Goal: Communication & Community: Ask a question

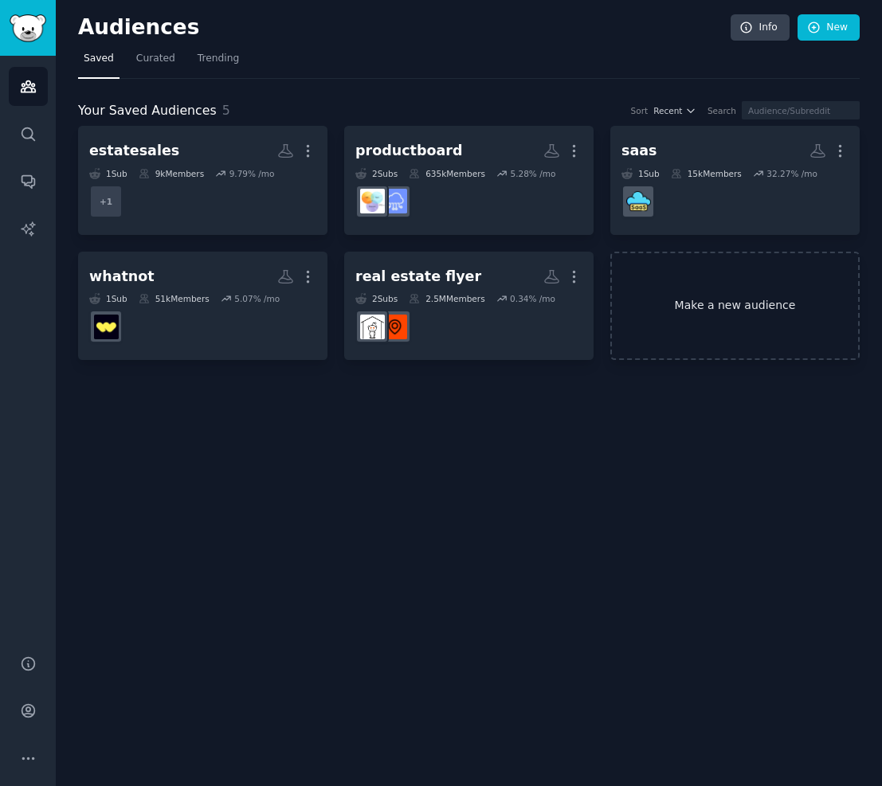
click at [701, 329] on link "Make a new audience" at bounding box center [734, 306] width 249 height 109
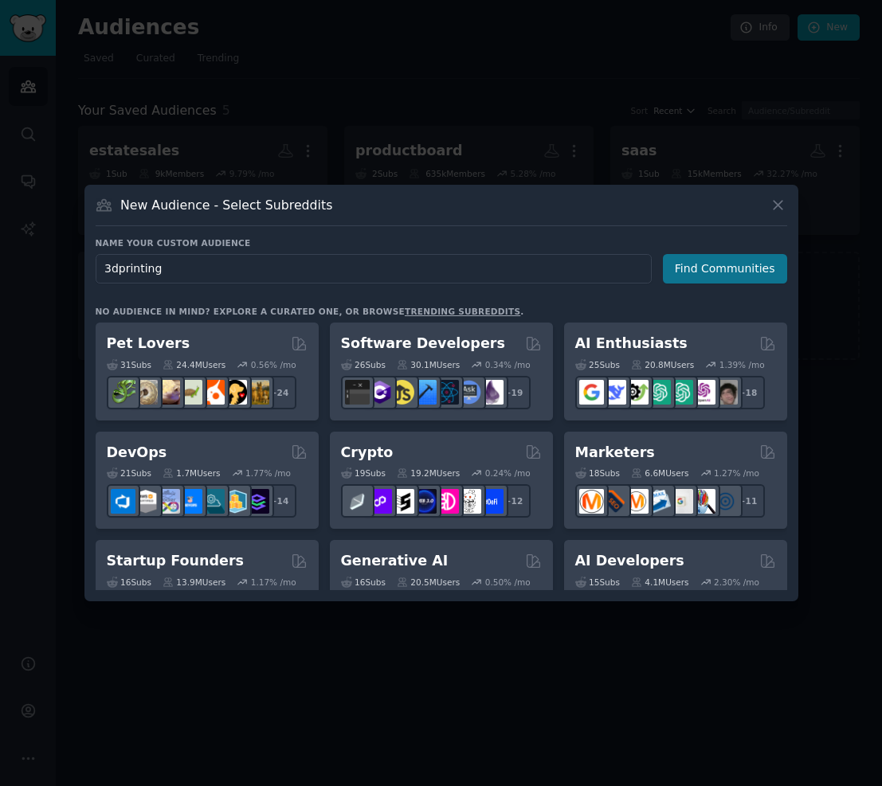
type input "3dprinting"
click at [686, 282] on button "Find Communities" at bounding box center [725, 268] width 124 height 29
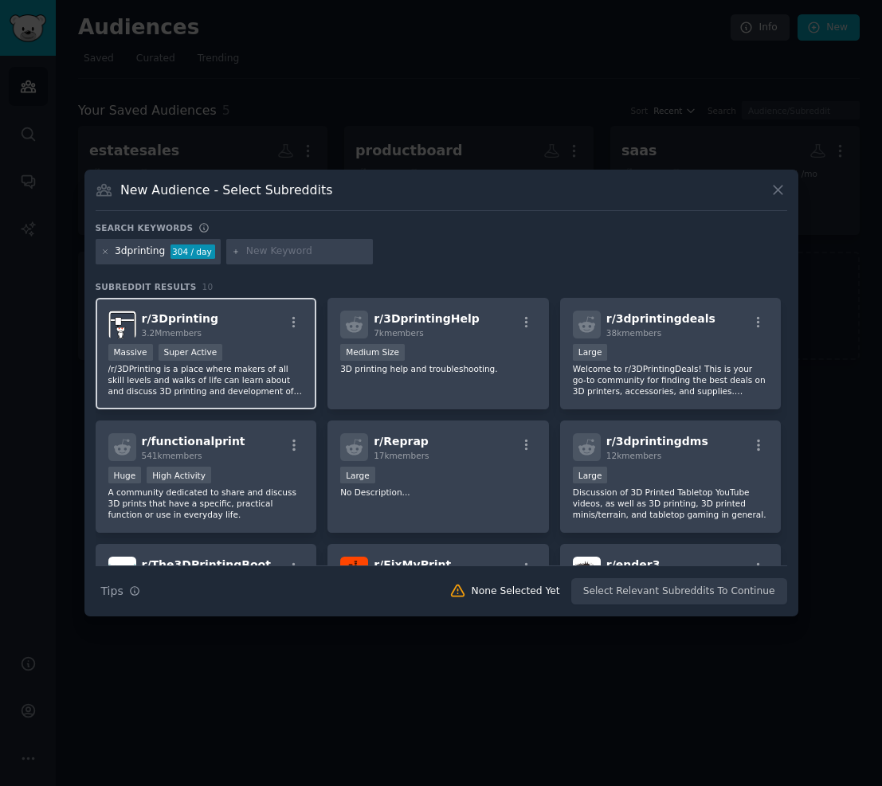
click at [261, 323] on div "r/ 3Dprinting 3.2M members" at bounding box center [206, 325] width 196 height 28
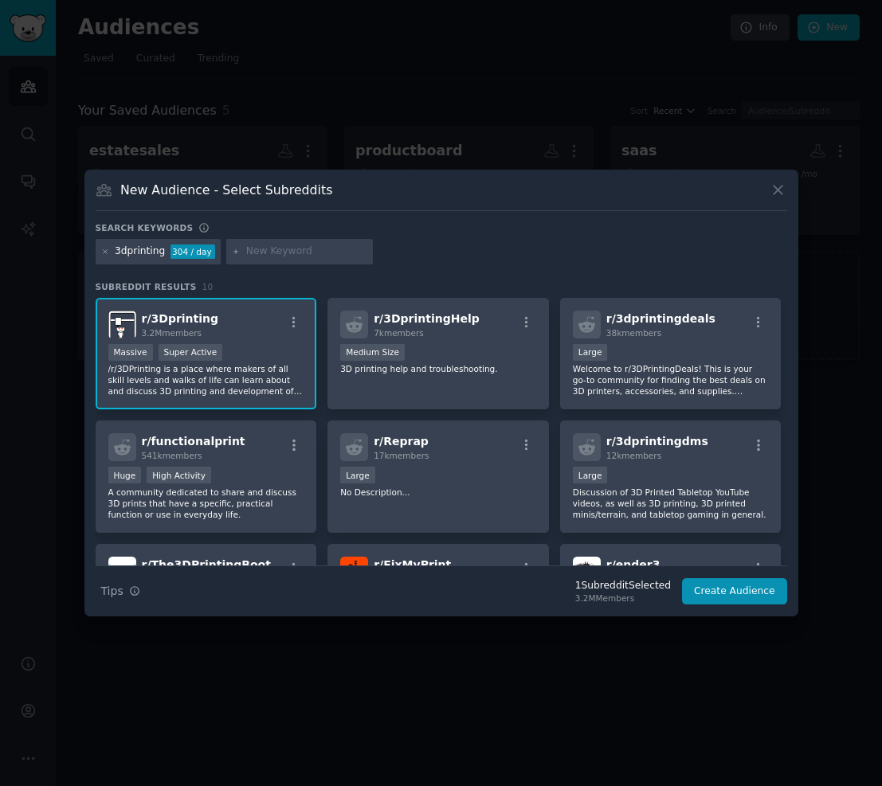
click at [735, 605] on div "Search Tips Tips 1 Subreddit Selected 3.2M Members Create Audience" at bounding box center [442, 586] width 692 height 40
click at [735, 595] on button "Create Audience" at bounding box center [734, 592] width 105 height 27
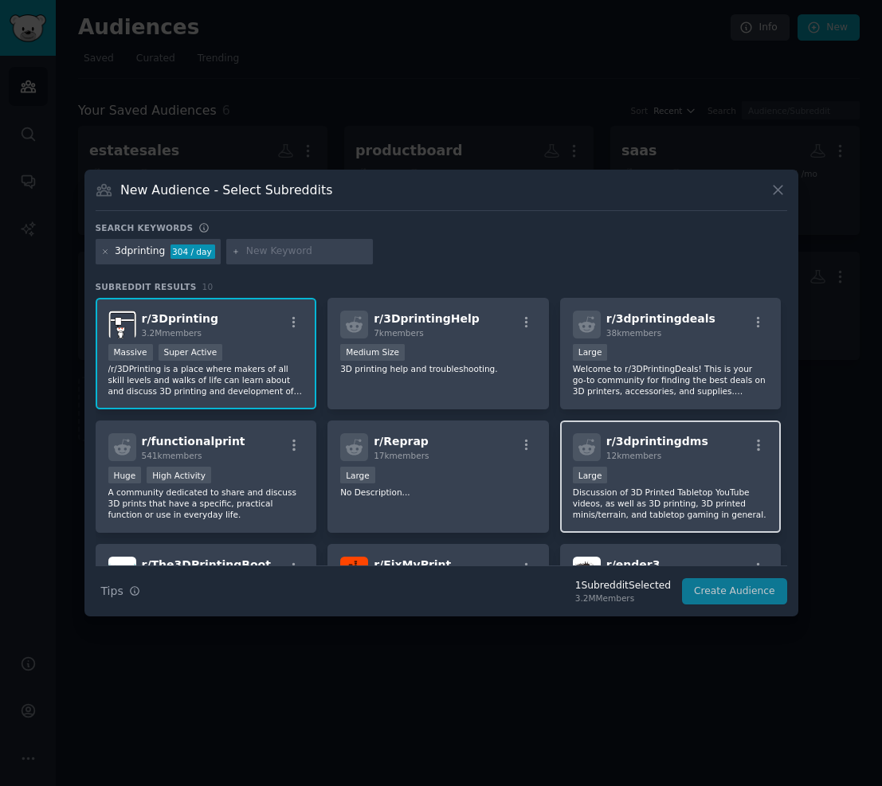
scroll to position [48, 0]
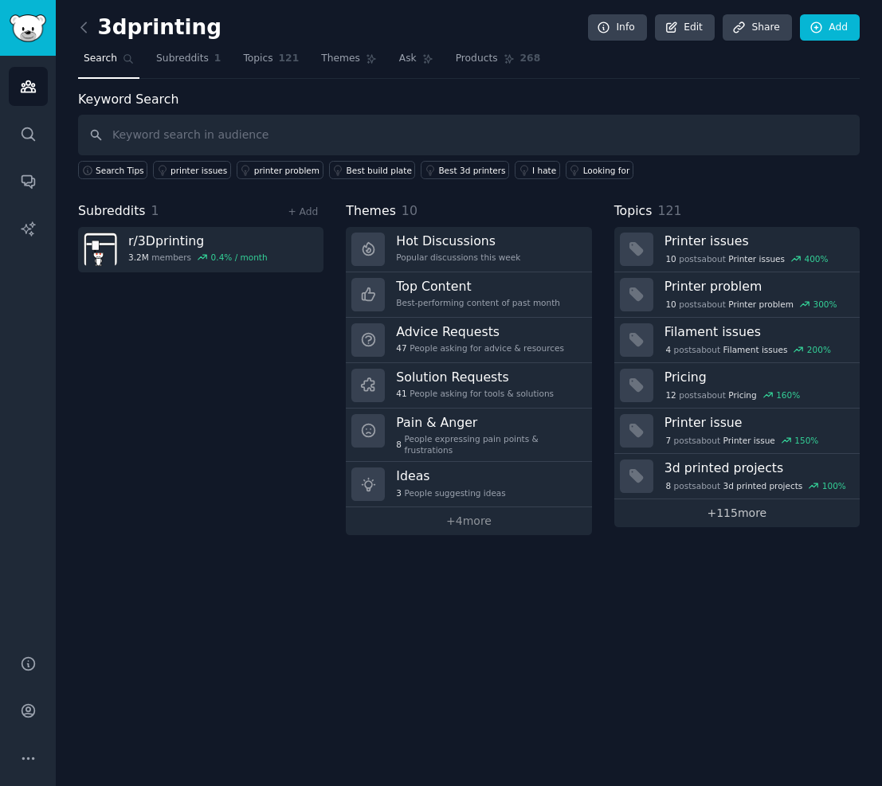
click at [797, 515] on link "+ 115 more" at bounding box center [736, 514] width 245 height 28
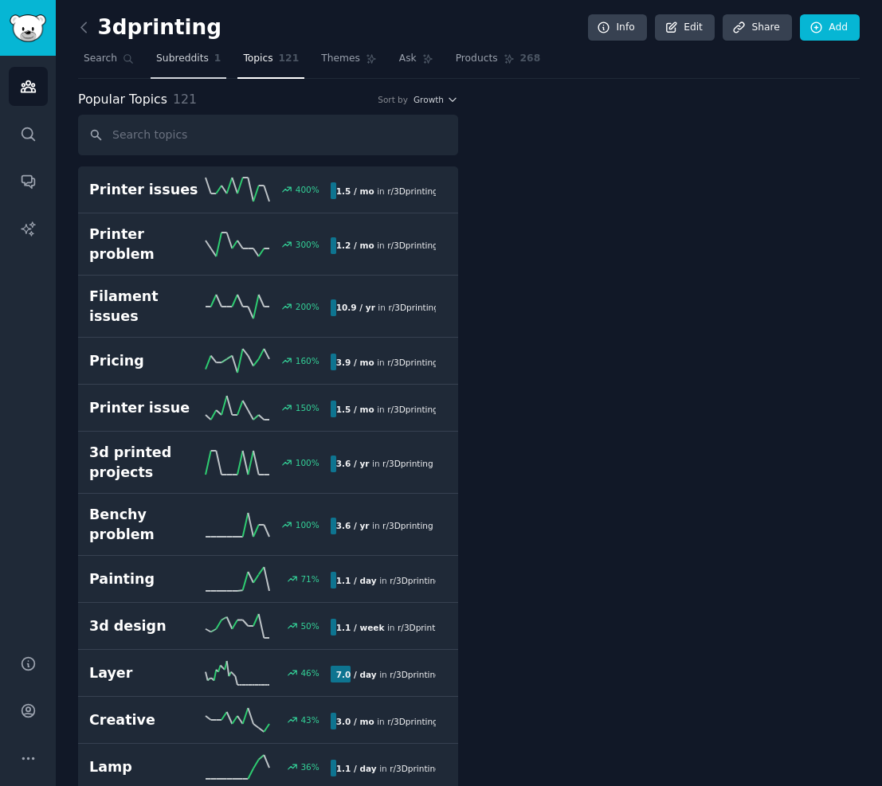
click at [163, 65] on span "Subreddits" at bounding box center [182, 59] width 53 height 14
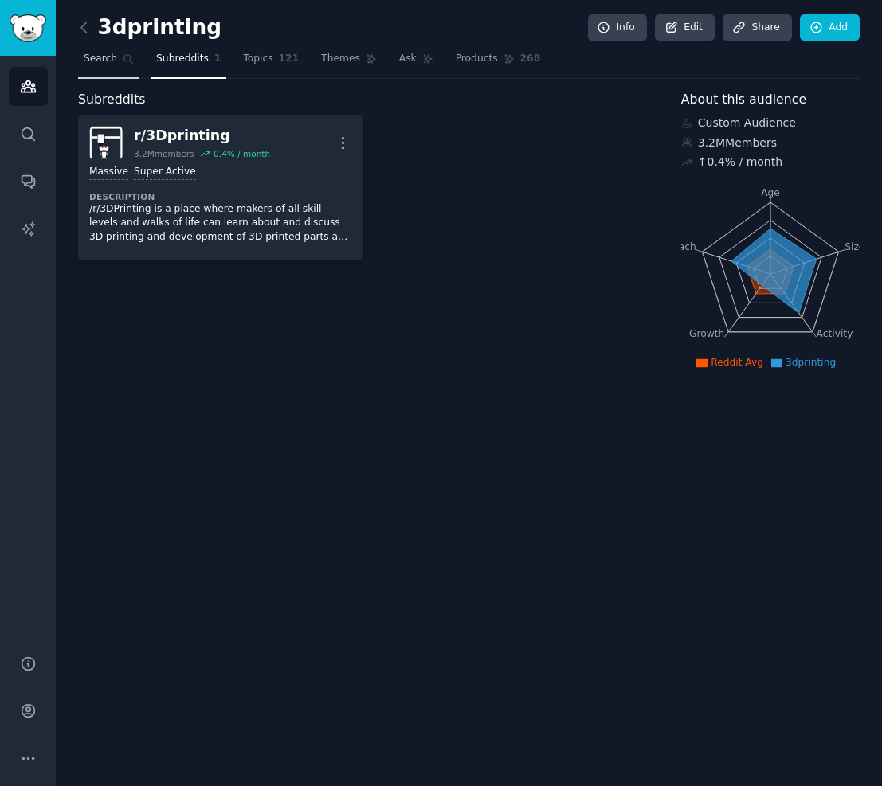
click at [111, 63] on span "Search" at bounding box center [100, 59] width 33 height 14
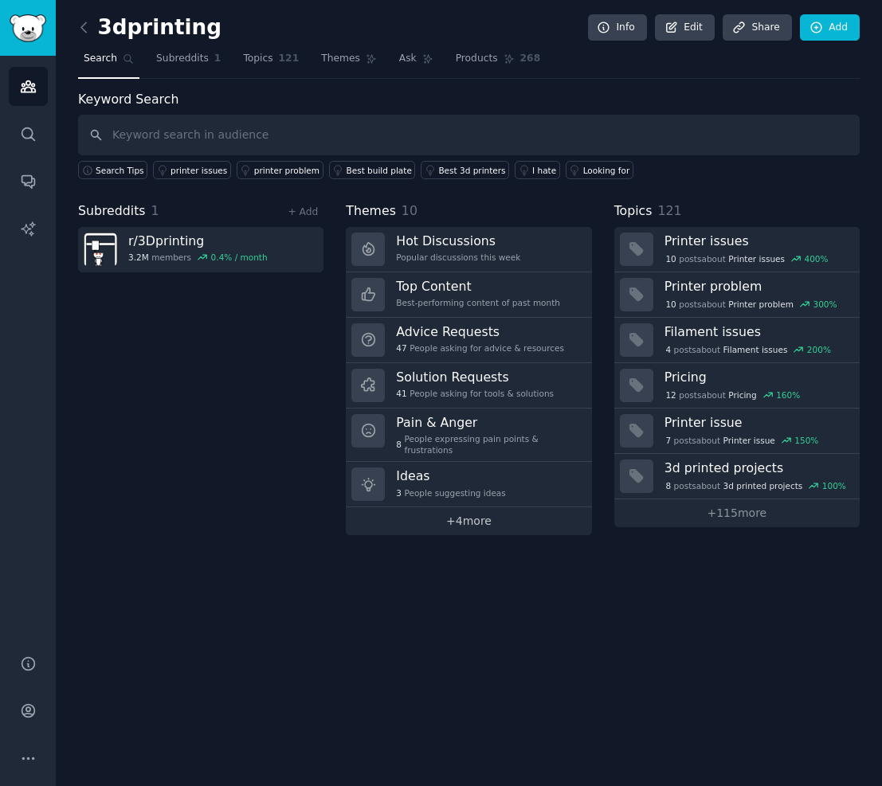
click at [516, 522] on link "+ 4 more" at bounding box center [468, 522] width 245 height 28
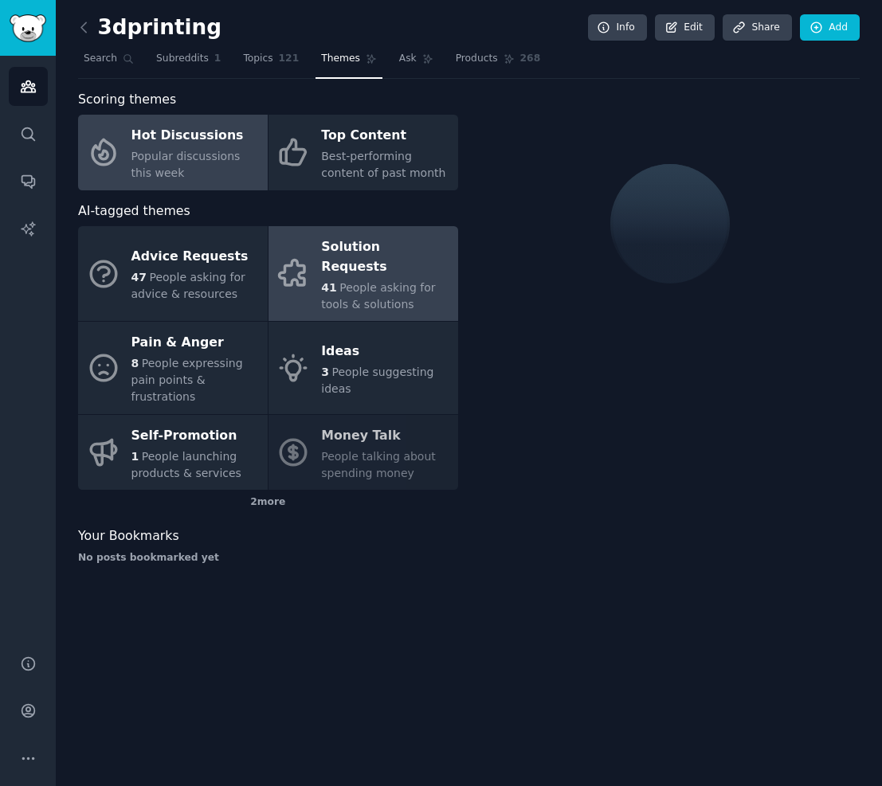
click at [351, 233] on link "Solution Requests 41 People asking for tools & solutions" at bounding box center [364, 273] width 190 height 95
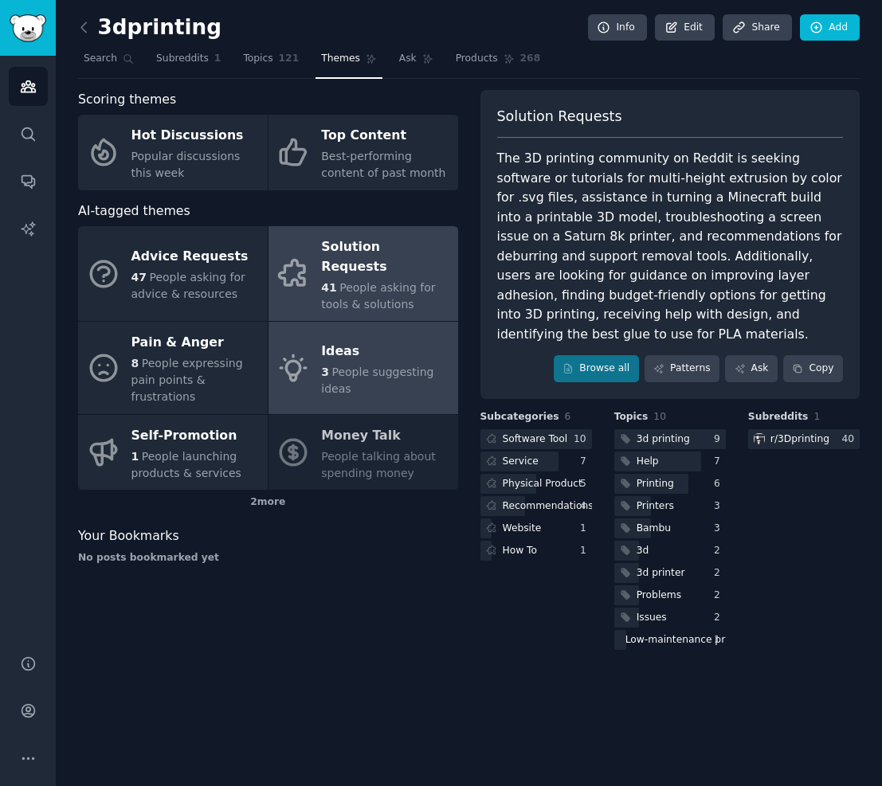
click at [380, 366] on span "People suggesting ideas" at bounding box center [377, 380] width 112 height 29
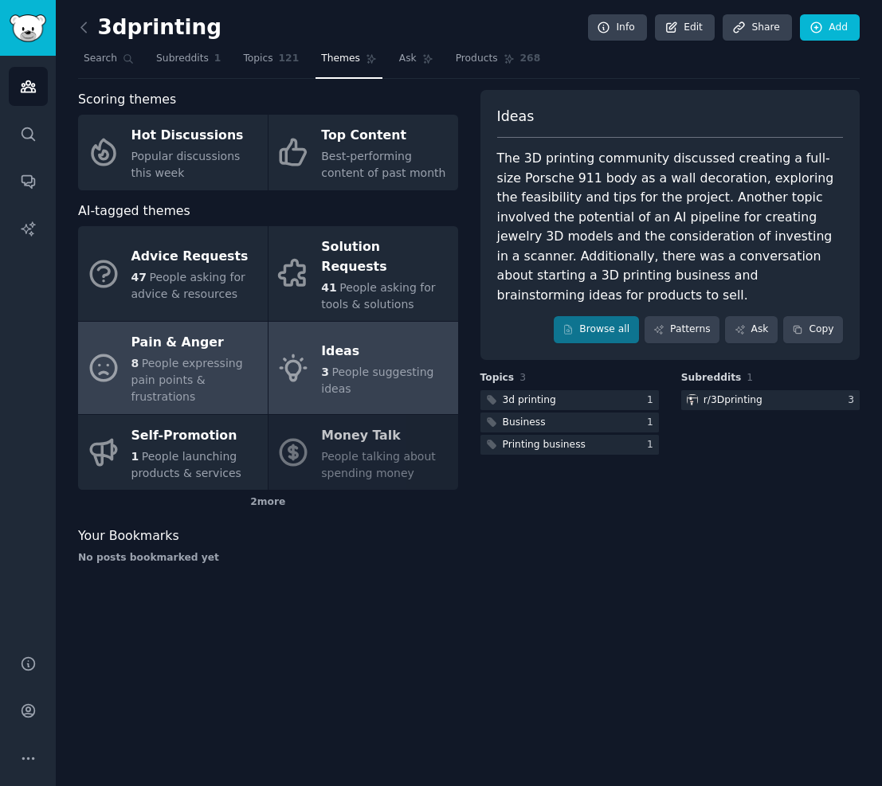
click at [152, 369] on div "8 People expressing pain points & frustrations" at bounding box center [195, 380] width 128 height 50
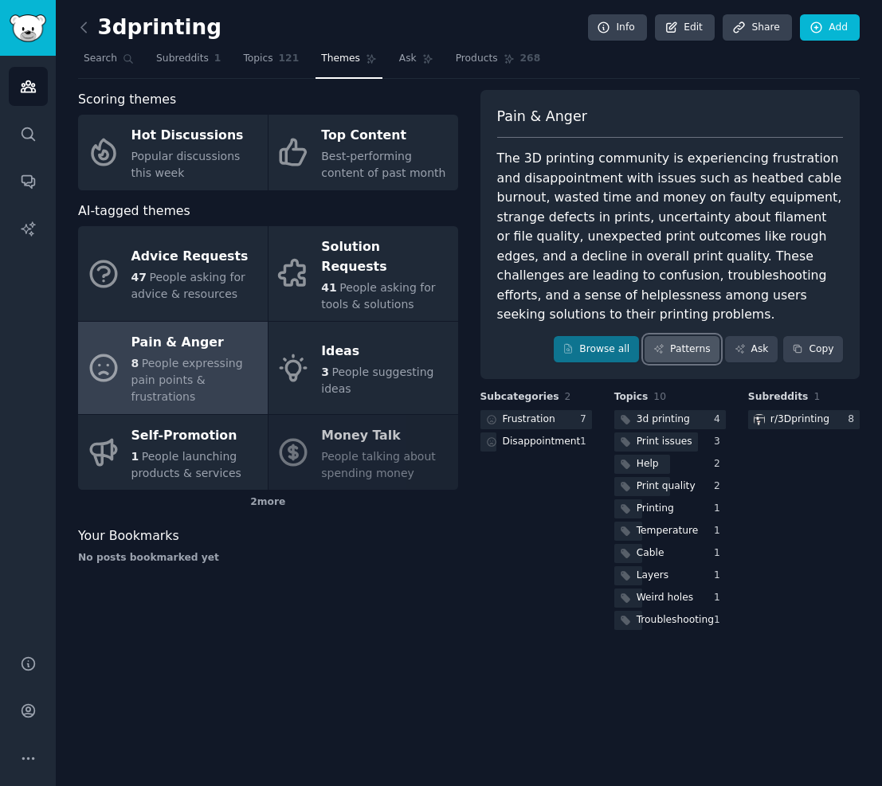
click at [685, 353] on link "Patterns" at bounding box center [682, 349] width 75 height 27
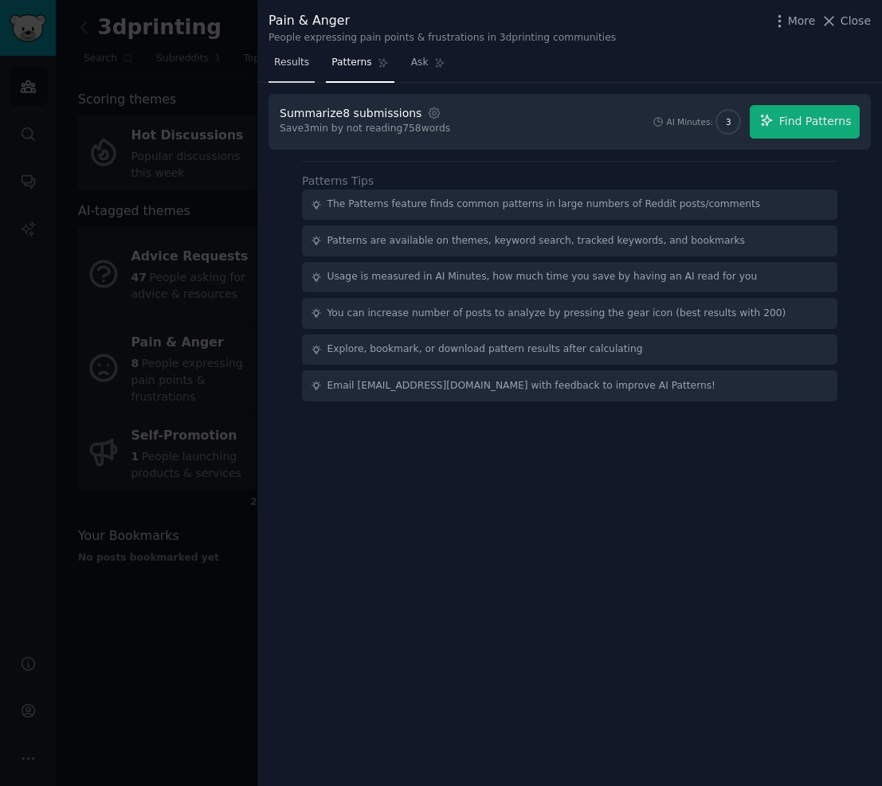
click at [294, 65] on span "Results" at bounding box center [291, 63] width 35 height 14
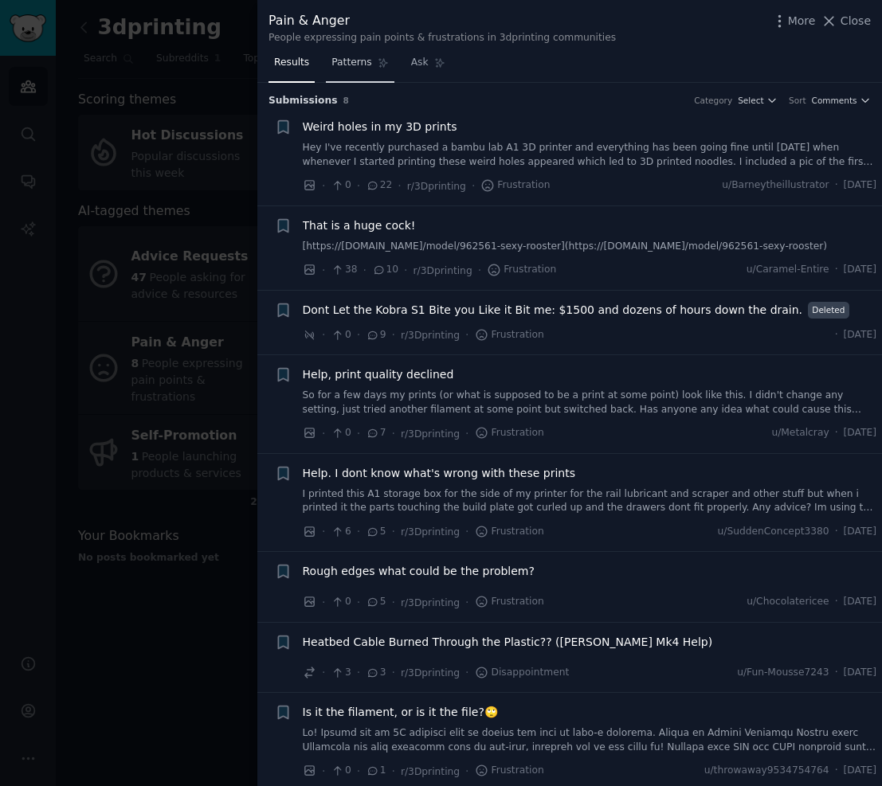
click at [363, 60] on span "Patterns" at bounding box center [351, 63] width 40 height 14
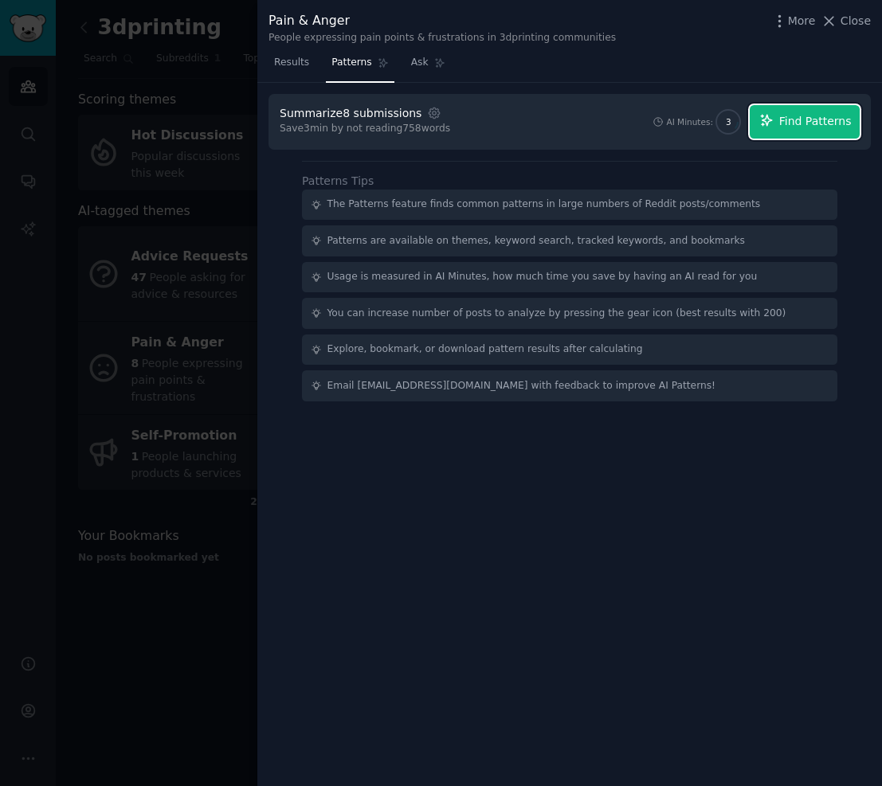
click at [816, 114] on span "Find Patterns" at bounding box center [815, 121] width 73 height 17
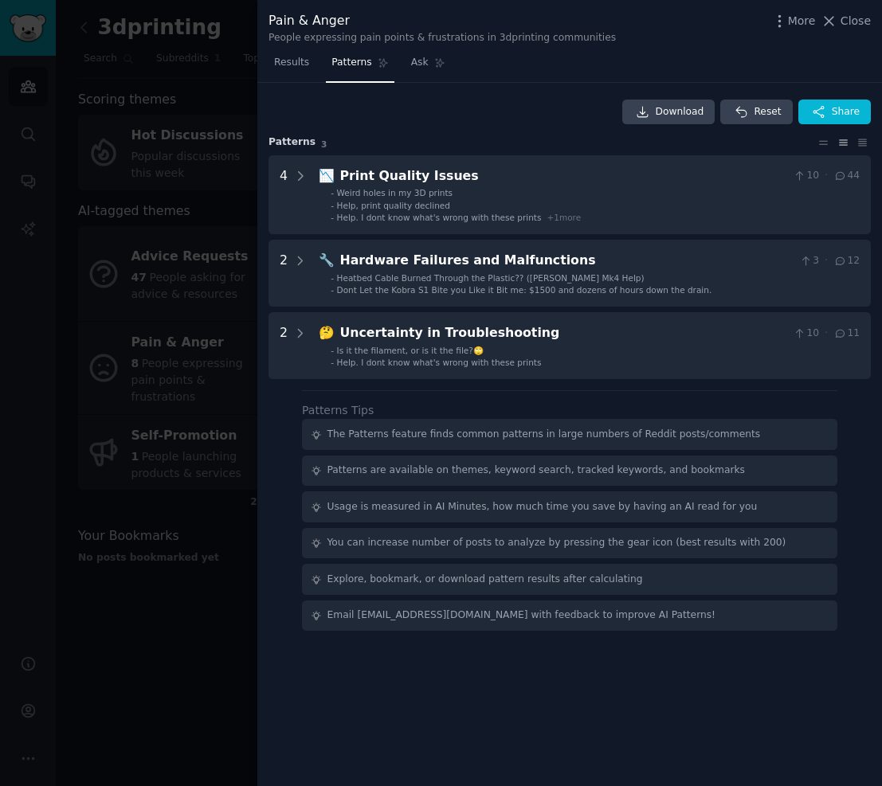
click at [175, 578] on div at bounding box center [441, 393] width 882 height 786
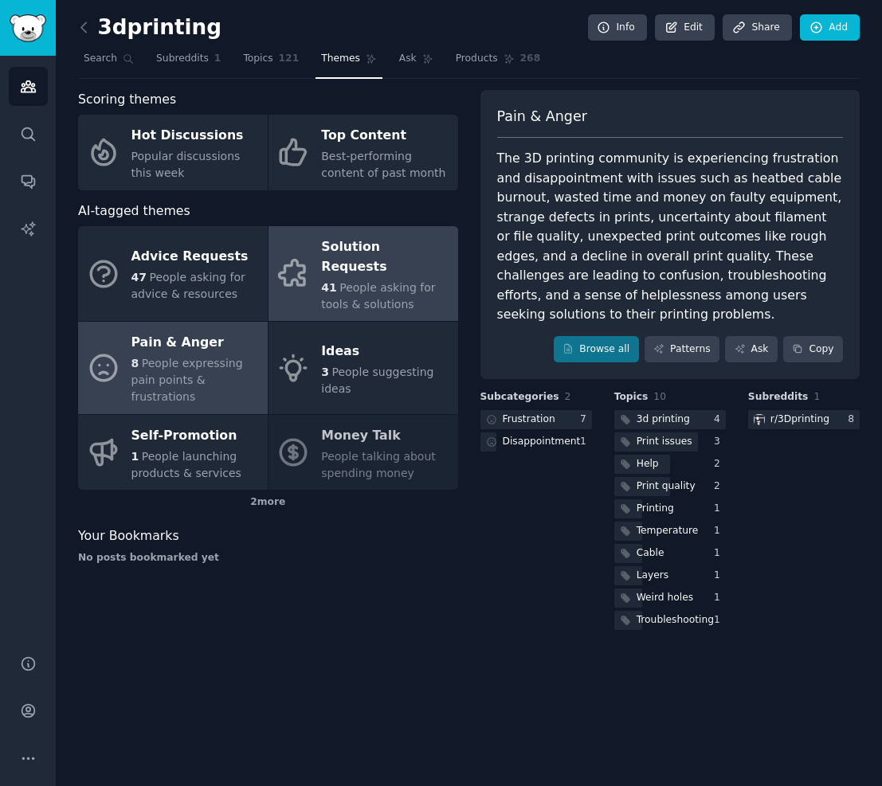
click at [363, 284] on span "People asking for tools & solutions" at bounding box center [378, 295] width 114 height 29
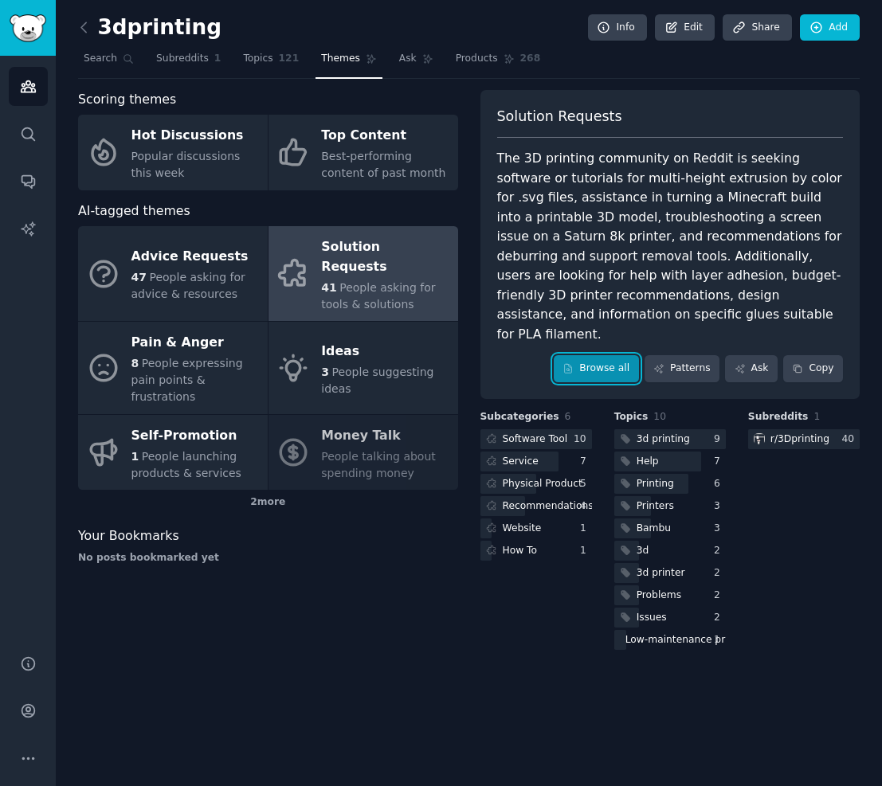
click at [612, 355] on link "Browse all" at bounding box center [596, 368] width 85 height 27
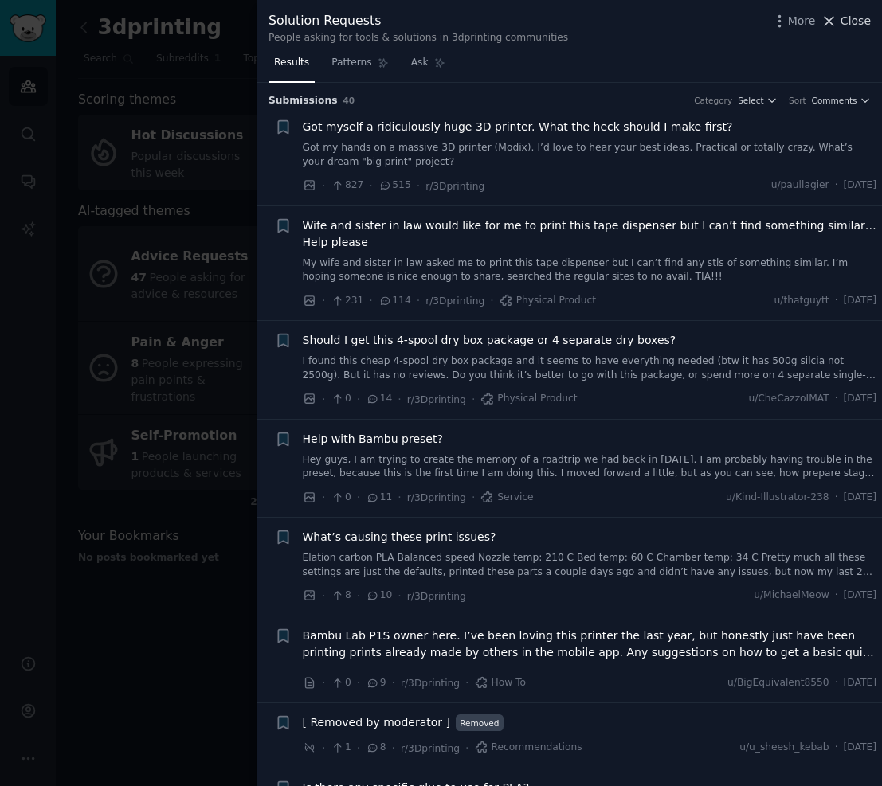
click at [859, 16] on span "Close" at bounding box center [856, 21] width 30 height 17
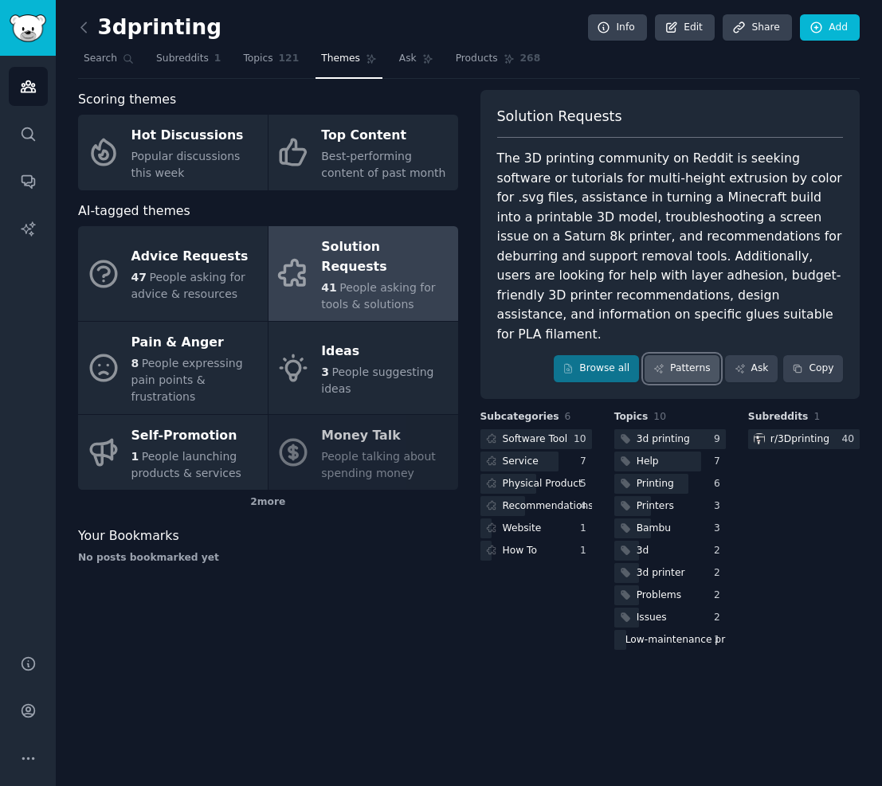
click at [693, 355] on link "Patterns" at bounding box center [682, 368] width 75 height 27
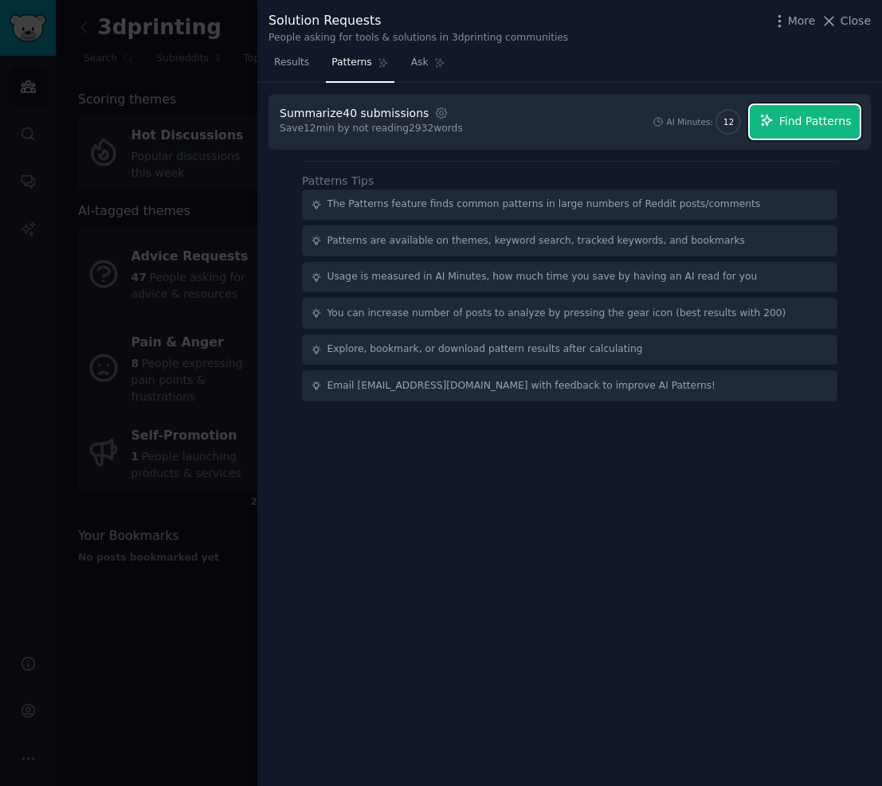
click at [779, 122] on button "Find Patterns" at bounding box center [805, 121] width 110 height 33
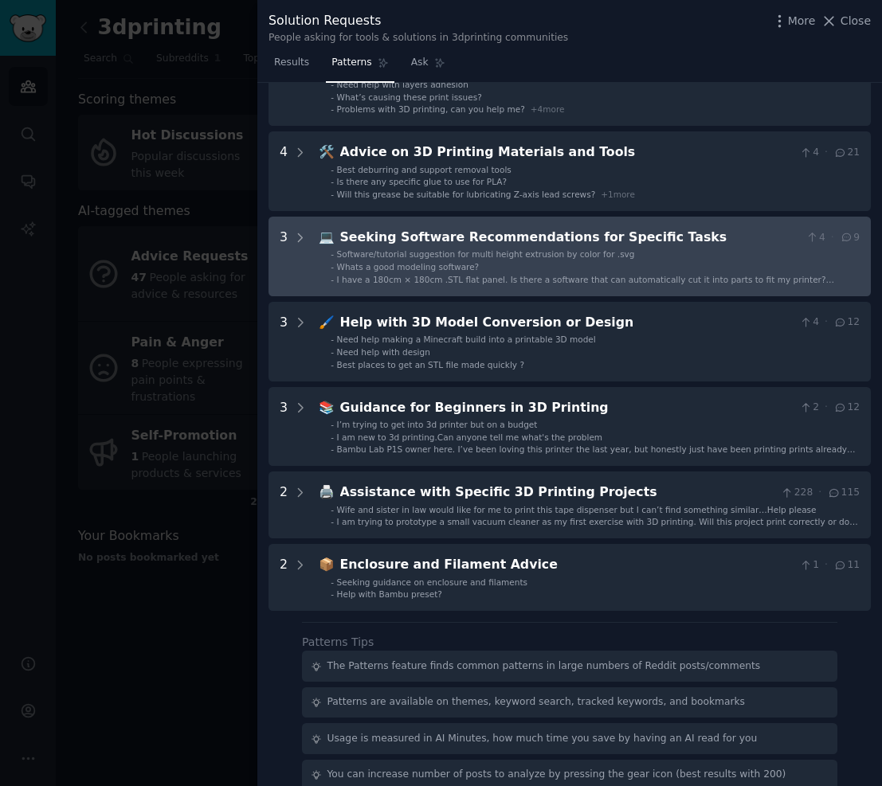
scroll to position [202, 0]
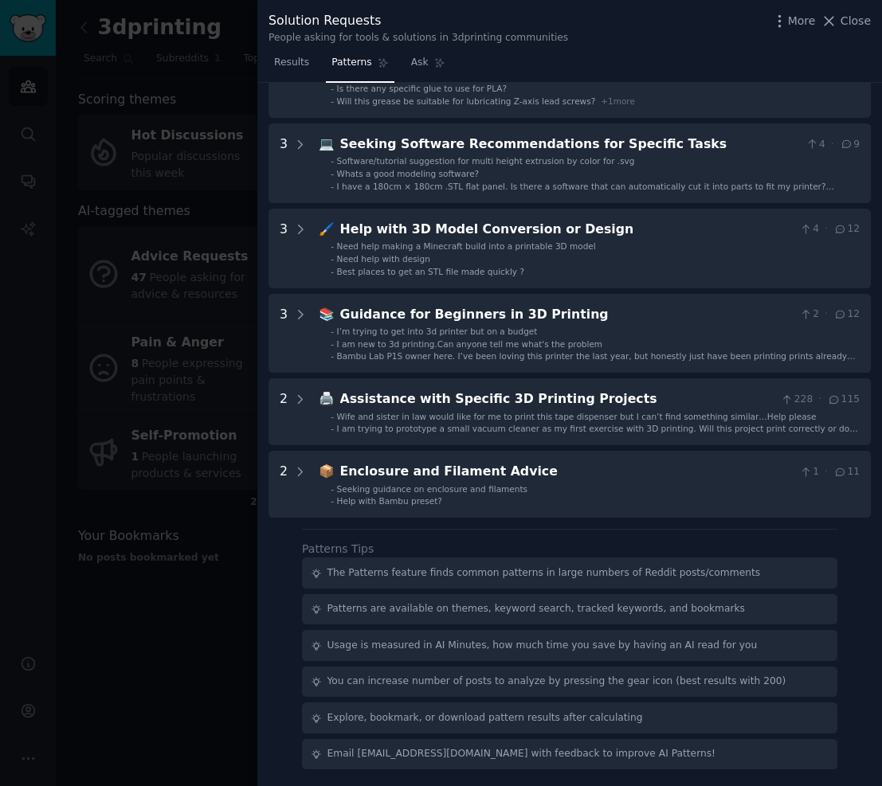
click at [155, 538] on div at bounding box center [441, 393] width 882 height 786
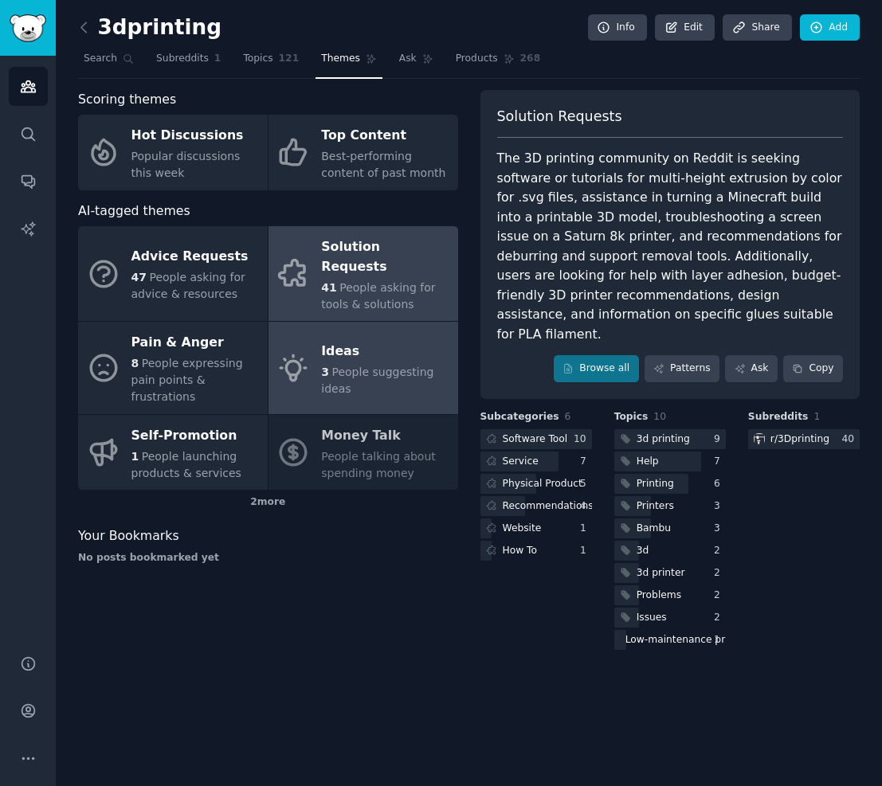
click at [364, 366] on span "People suggesting ideas" at bounding box center [377, 380] width 112 height 29
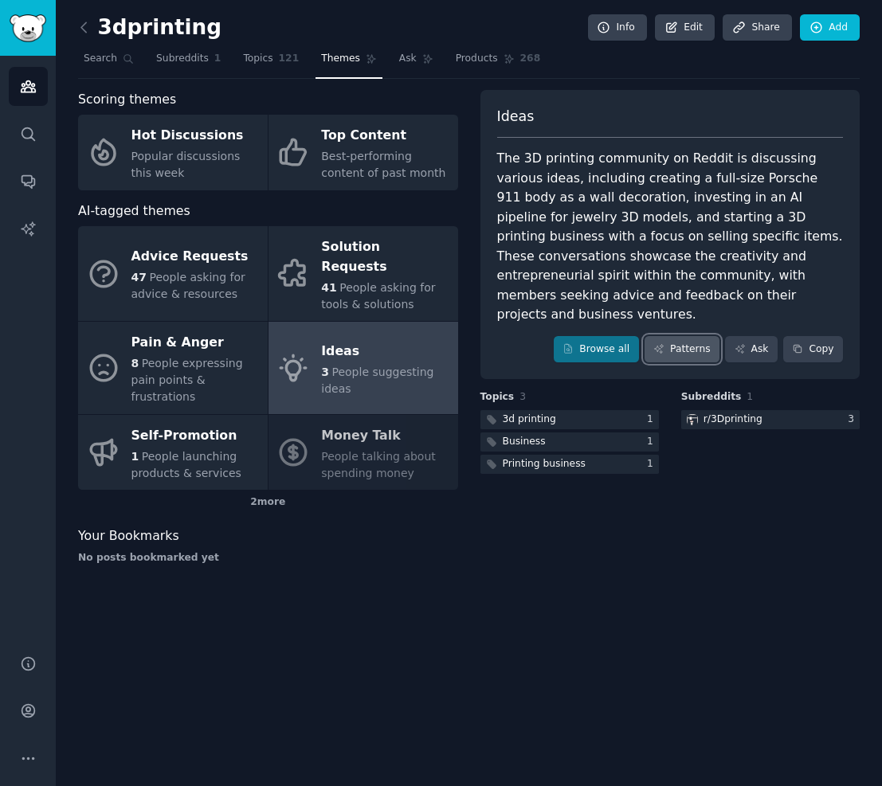
click at [657, 343] on icon at bounding box center [658, 348] width 11 height 11
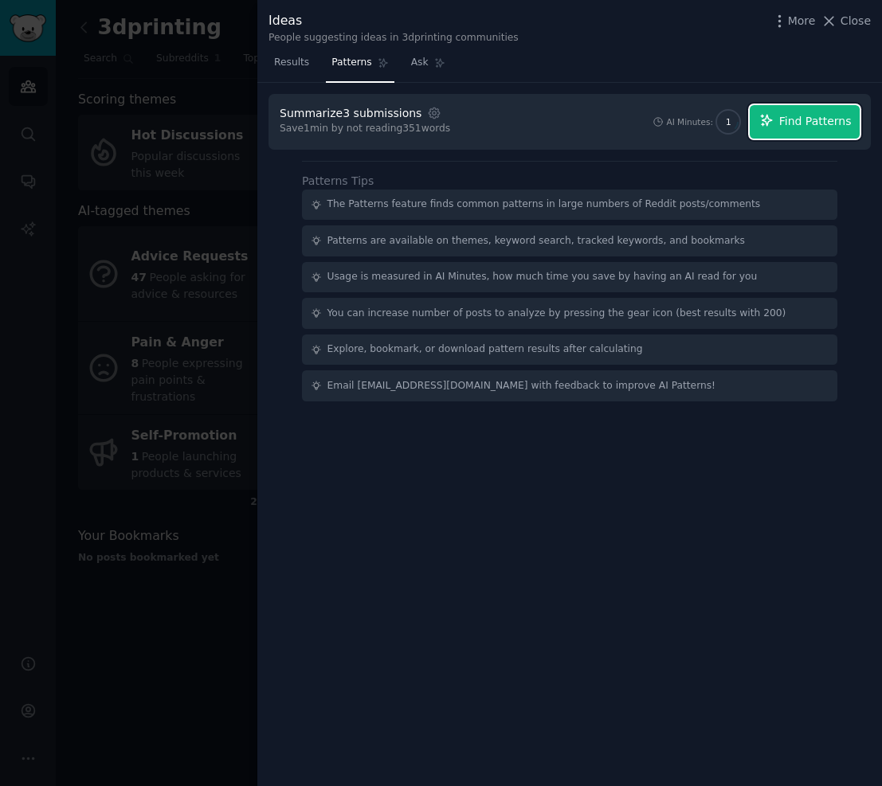
click at [818, 124] on span "Find Patterns" at bounding box center [815, 121] width 73 height 17
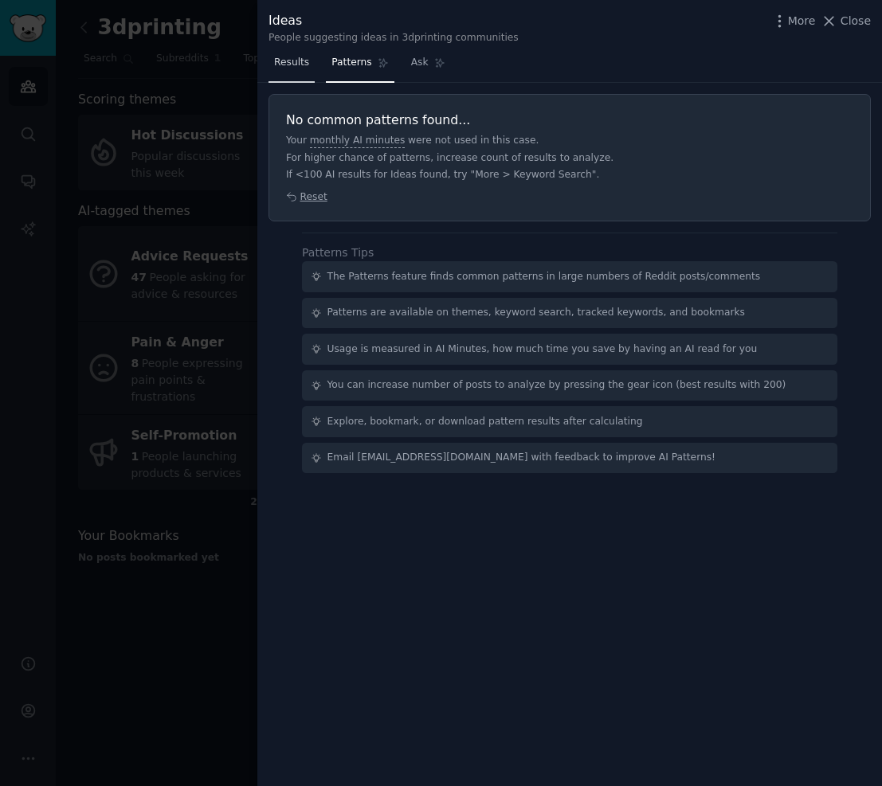
click at [296, 61] on span "Results" at bounding box center [291, 63] width 35 height 14
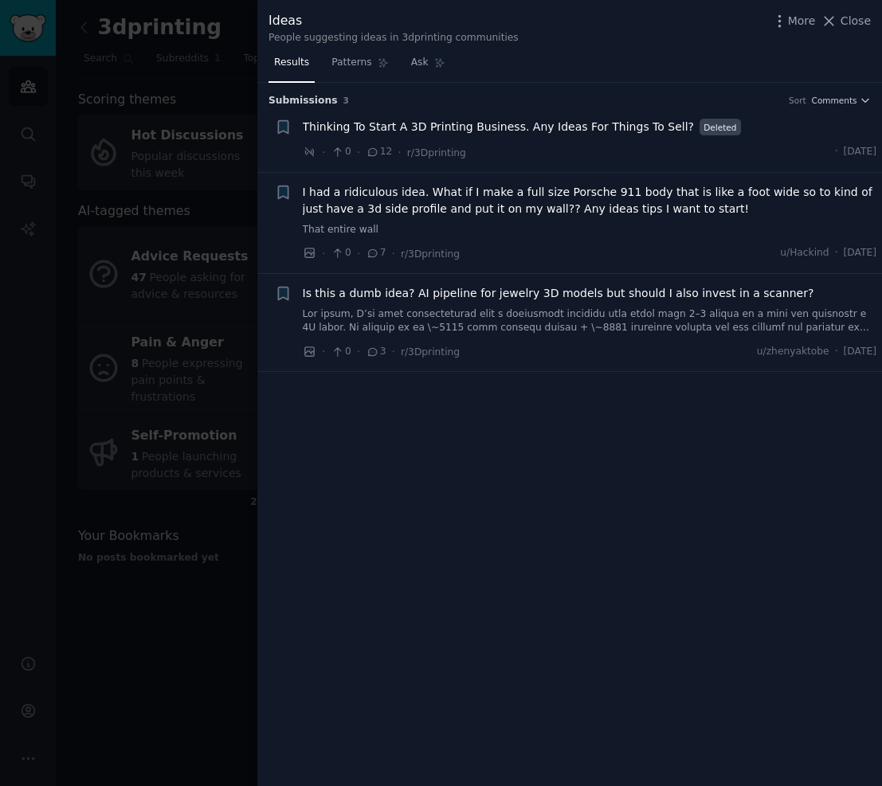
click at [206, 131] on div at bounding box center [441, 393] width 882 height 786
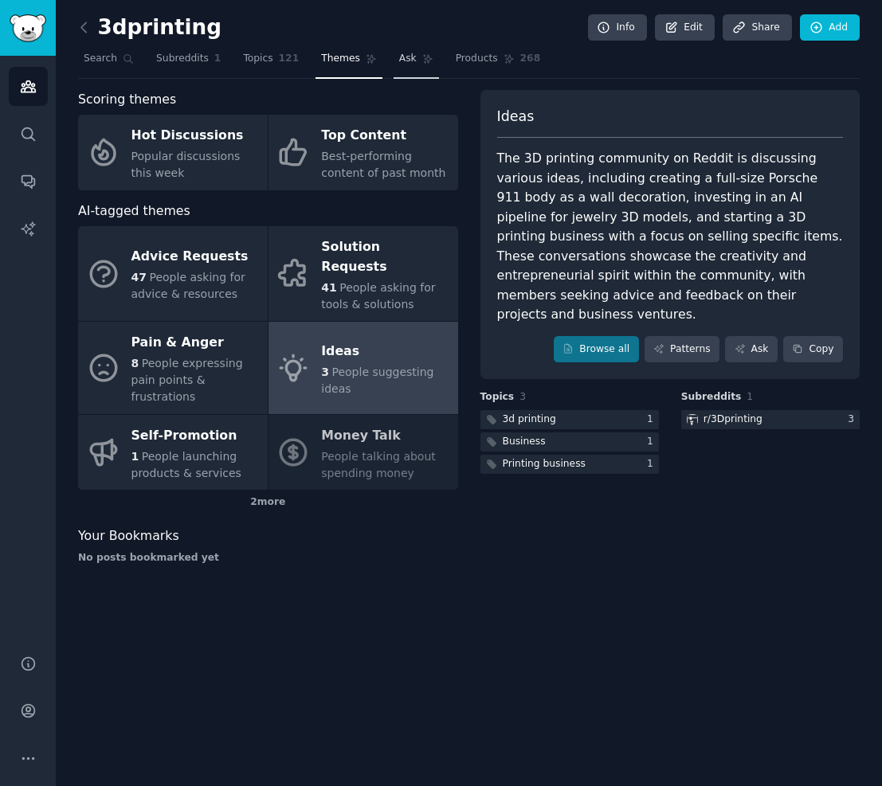
click at [404, 59] on span "Ask" at bounding box center [408, 59] width 18 height 14
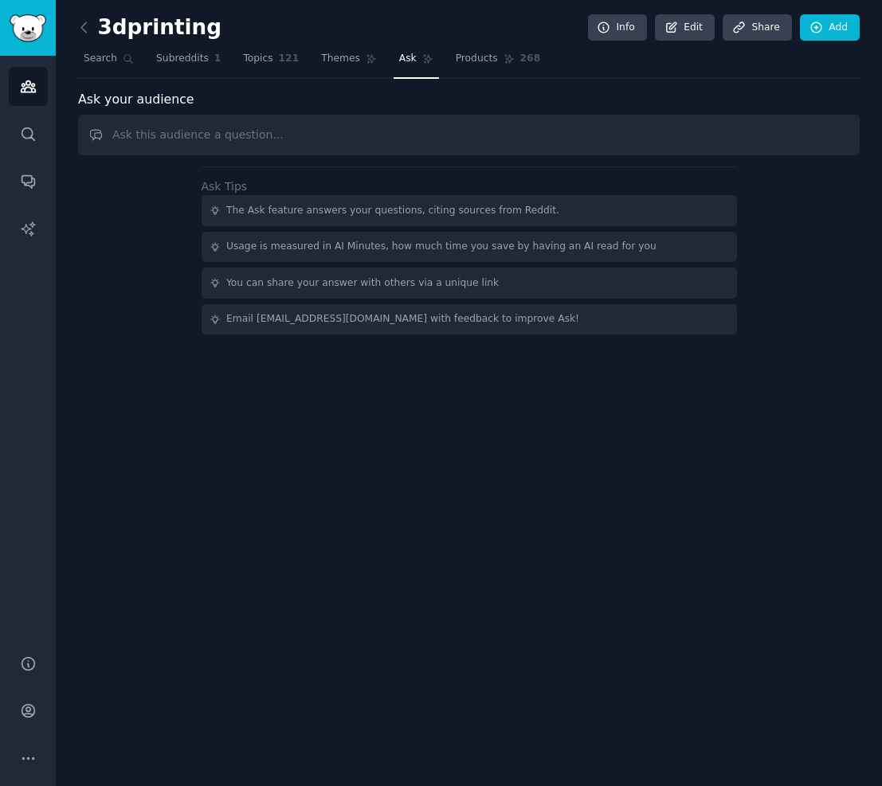
click at [578, 145] on input "text" at bounding box center [469, 135] width 782 height 41
type input "U"
type input "Does anyone talk about software SaaS tools for 3d printing for orders?"
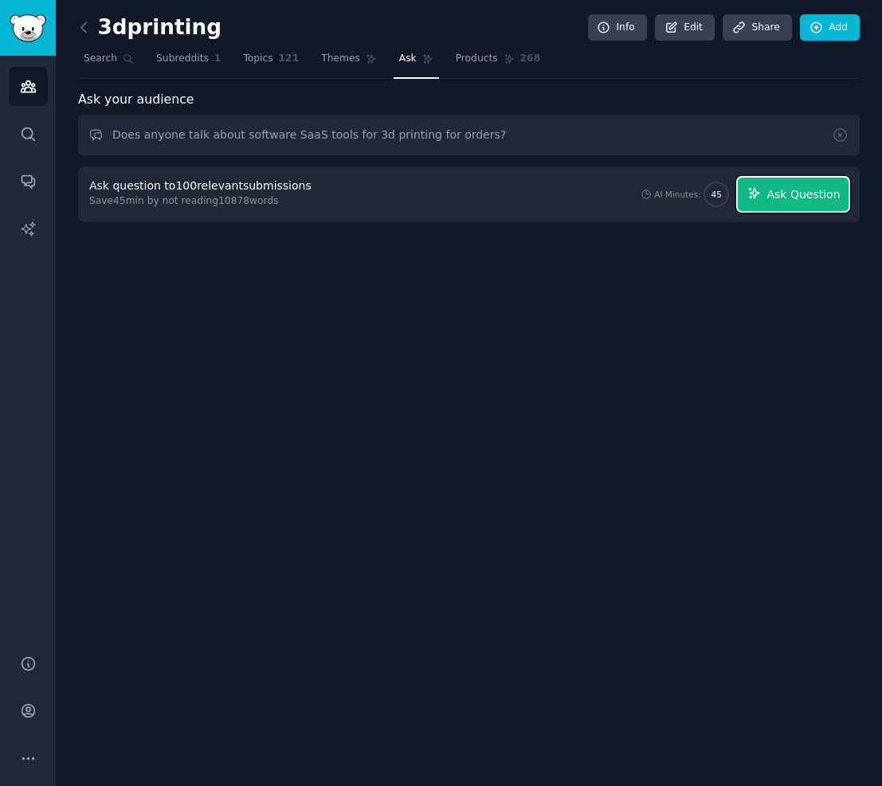
click at [822, 206] on button "Ask Question" at bounding box center [793, 194] width 111 height 33
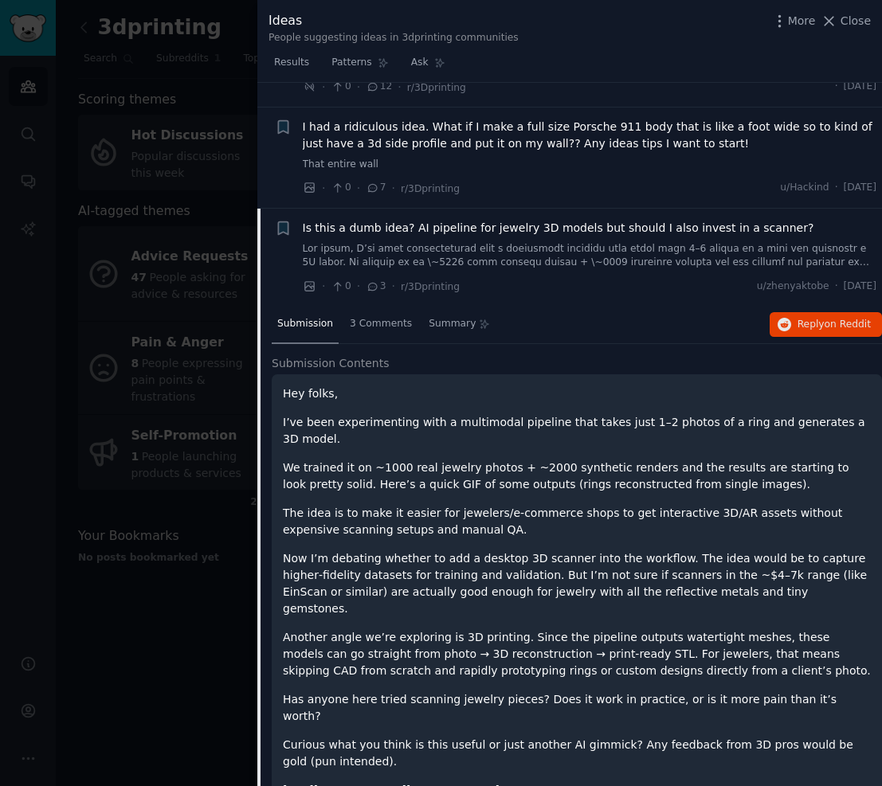
scroll to position [116, 0]
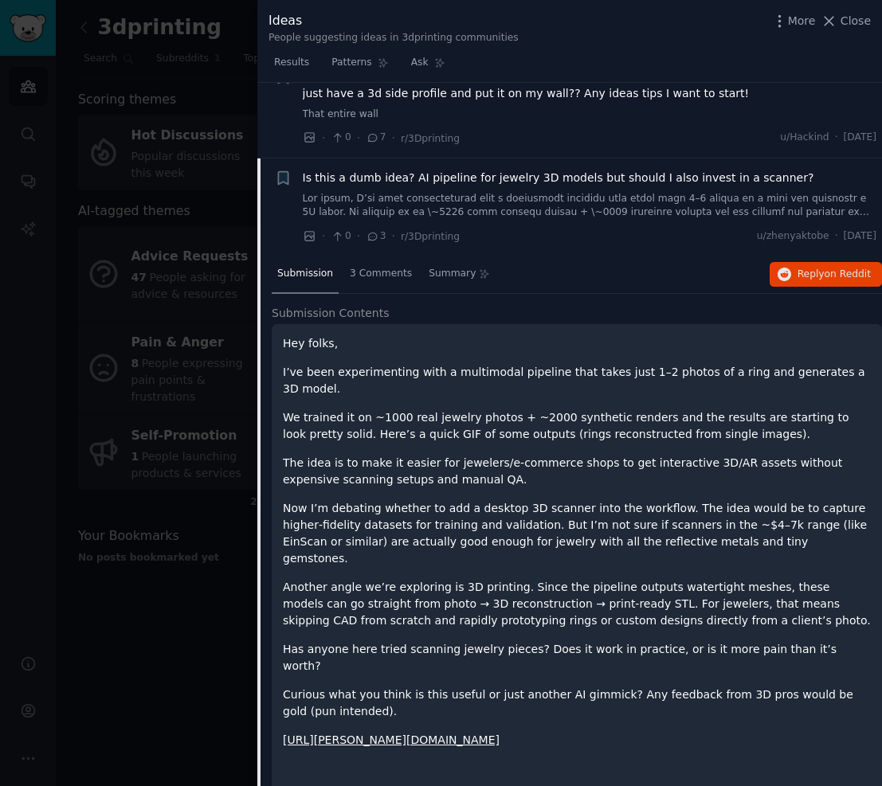
click at [827, 260] on div "Submission 3 Comments Summary Reply on Reddit" at bounding box center [577, 275] width 610 height 38
click at [826, 277] on span "on Reddit" at bounding box center [848, 274] width 46 height 11
